Goal: Task Accomplishment & Management: Complete application form

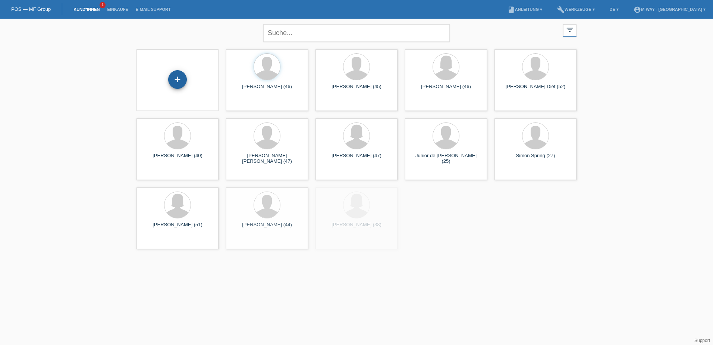
click at [180, 77] on div "+" at bounding box center [177, 79] width 19 height 19
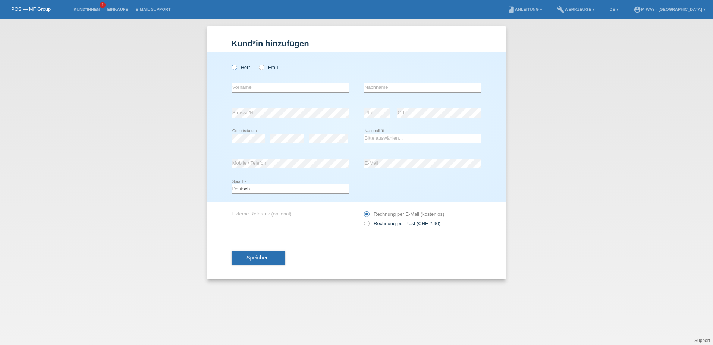
click at [245, 70] on label "Herr" at bounding box center [241, 68] width 19 height 6
click at [236, 69] on input "Herr" at bounding box center [234, 67] width 5 height 5
radio input "true"
click at [250, 85] on input "text" at bounding box center [290, 87] width 117 height 9
type input "Wüst"
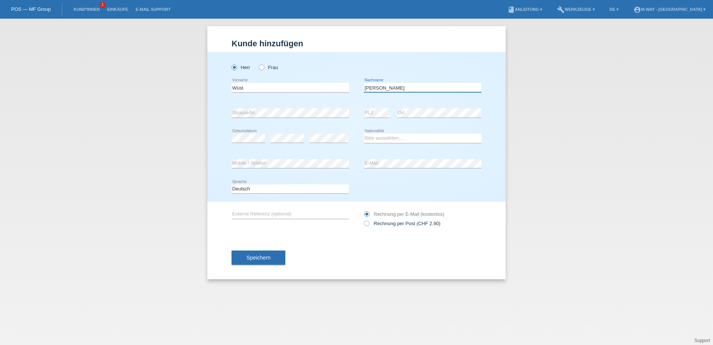
type input "[PERSON_NAME]"
select select "CH"
click at [264, 255] on span "Speichern" at bounding box center [258, 257] width 24 height 6
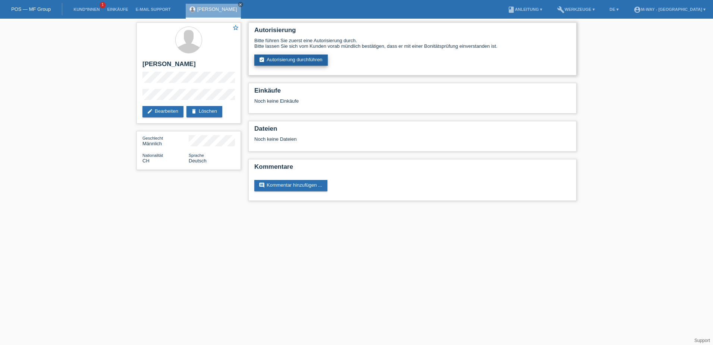
click at [294, 58] on link "assignment_turned_in Autorisierung durchführen" at bounding box center [290, 59] width 73 height 11
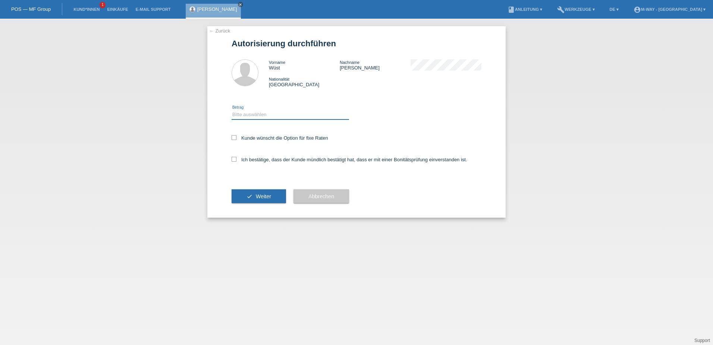
click at [247, 112] on select "Bitte auswählen CHF 1.00 - CHF 499.00 CHF 500.00 - CHF 1'999.00 CHF 2'000.00 - …" at bounding box center [290, 114] width 117 height 9
select select "3"
click at [232, 110] on select "Bitte auswählen CHF 1.00 - CHF 499.00 CHF 500.00 - CHF 1'999.00 CHF 2'000.00 - …" at bounding box center [290, 114] width 117 height 9
click at [243, 138] on label "Kunde wünscht die Option für fixe Raten" at bounding box center [280, 138] width 97 height 6
click at [236, 138] on input "Kunde wünscht die Option für fixe Raten" at bounding box center [234, 137] width 5 height 5
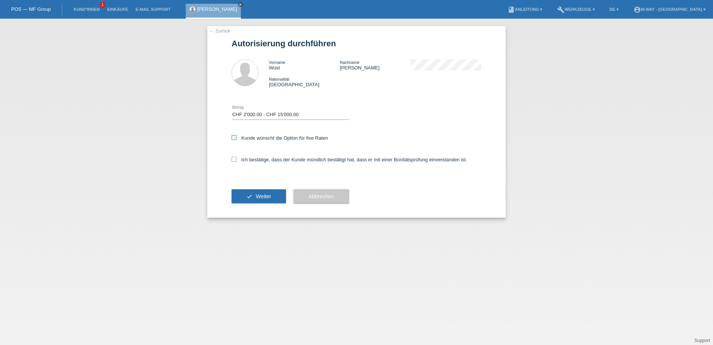
checkbox input "true"
click at [243, 156] on div "Ich bestätige, dass der Kunde mündlich bestätigt hat, dass er mit einer Bonität…" at bounding box center [357, 161] width 250 height 25
click at [244, 161] on label "Ich bestätige, dass der Kunde mündlich bestätigt hat, dass er mit einer Bonität…" at bounding box center [350, 160] width 236 height 6
click at [236, 161] on input "Ich bestätige, dass der Kunde mündlich bestätigt hat, dass er mit einer Bonität…" at bounding box center [234, 159] width 5 height 5
checkbox input "true"
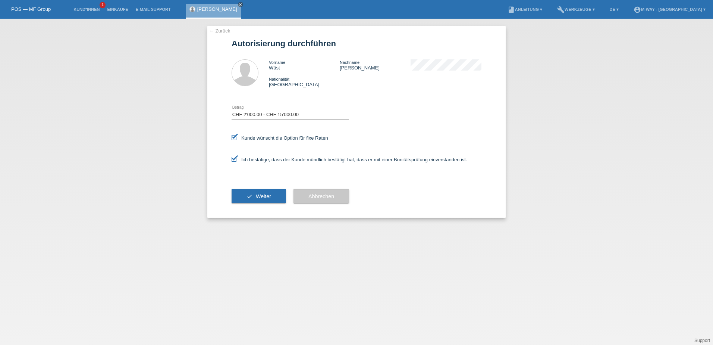
click at [250, 197] on icon "check" at bounding box center [249, 196] width 6 height 6
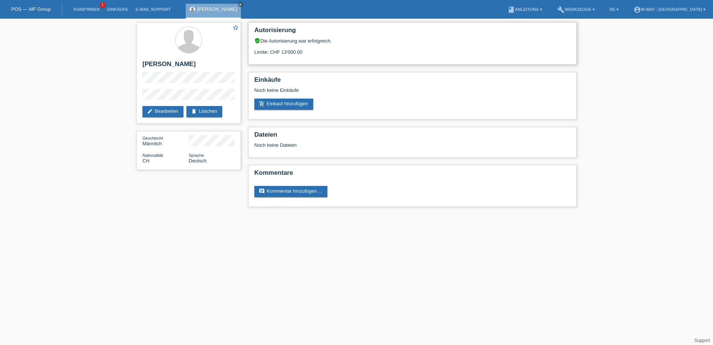
drag, startPoint x: 281, startPoint y: 51, endPoint x: 323, endPoint y: 51, distance: 41.4
click at [323, 51] on div "Limite: CHF 13'000.00" at bounding box center [412, 49] width 316 height 11
drag, startPoint x: 323, startPoint y: 51, endPoint x: 318, endPoint y: 59, distance: 9.2
click at [319, 59] on div "Autorisierung verified_user Die Autorisierung war erfolgreich. Limite: CHF 13'0…" at bounding box center [412, 43] width 328 height 42
click at [97, 47] on div "star_border [PERSON_NAME][GEOGRAPHIC_DATA] edit Bearbeiten delete Löschen Gesch…" at bounding box center [356, 116] width 713 height 195
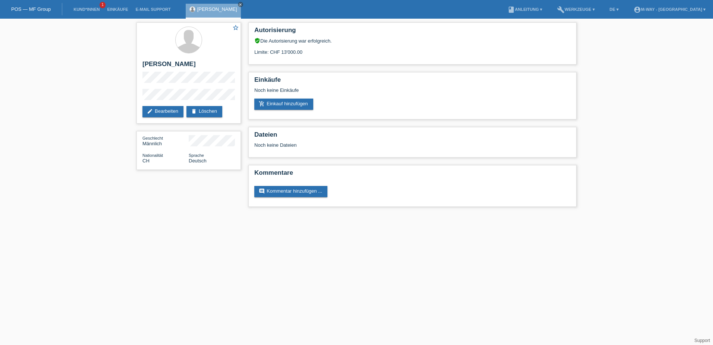
click at [45, 70] on div "star_border [PERSON_NAME][GEOGRAPHIC_DATA] edit Bearbeiten delete Löschen Gesch…" at bounding box center [356, 116] width 713 height 195
